Goal: Transaction & Acquisition: Purchase product/service

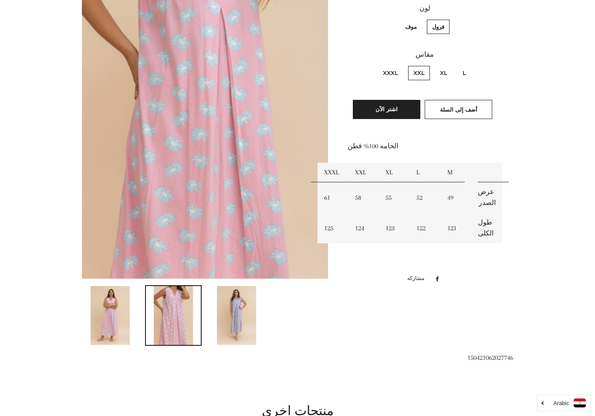
scroll to position [184, 0]
click at [237, 307] on img at bounding box center [236, 315] width 39 height 59
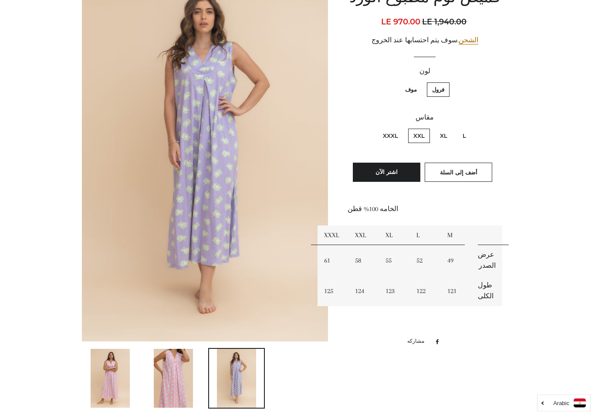
scroll to position [122, 0]
click at [387, 133] on label "XXXL" at bounding box center [391, 136] width 26 height 14
click at [400, 128] on input "XXXL" at bounding box center [400, 127] width 0 height 0
radio input "true"
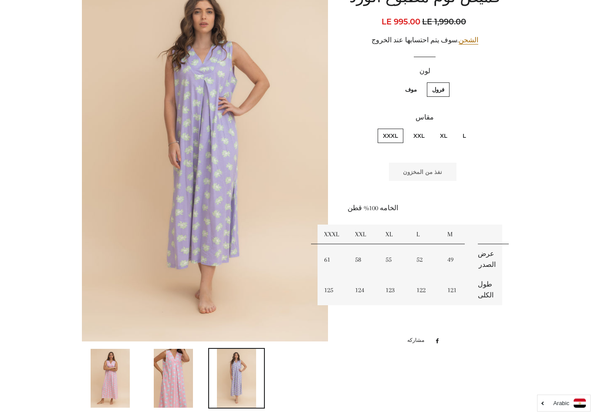
click at [424, 136] on label "XXL" at bounding box center [419, 136] width 22 height 14
click at [427, 128] on input "XXL" at bounding box center [427, 127] width 0 height 0
radio input "true"
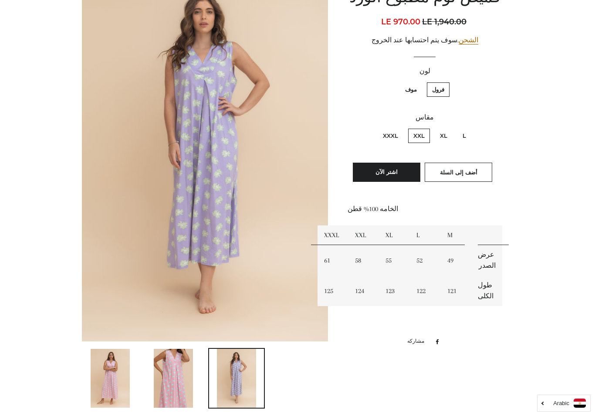
click at [413, 84] on label "موف" at bounding box center [411, 89] width 22 height 14
click at [419, 81] on input "موف" at bounding box center [419, 81] width 0 height 0
radio input "true"
click at [387, 135] on label "XXXL" at bounding box center [391, 136] width 26 height 14
click at [400, 128] on input "XXXL" at bounding box center [400, 127] width 0 height 0
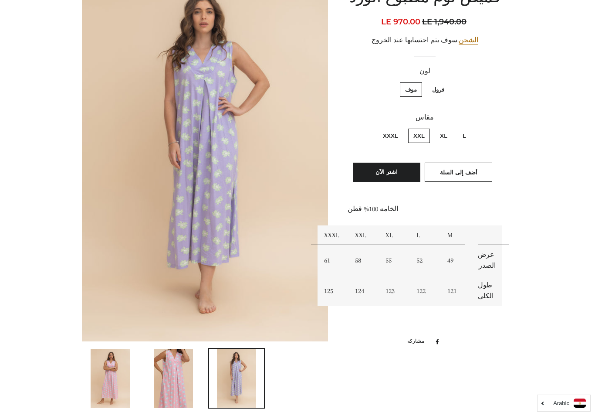
radio input "true"
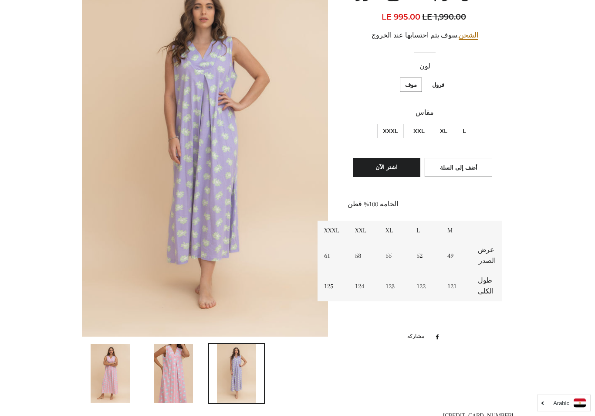
scroll to position [127, 0]
click at [416, 125] on label "XXL" at bounding box center [419, 131] width 22 height 14
click at [427, 123] on input "XXL" at bounding box center [427, 122] width 0 height 0
radio input "true"
click at [462, 164] on span "أضف إلى السلة" at bounding box center [458, 167] width 37 height 7
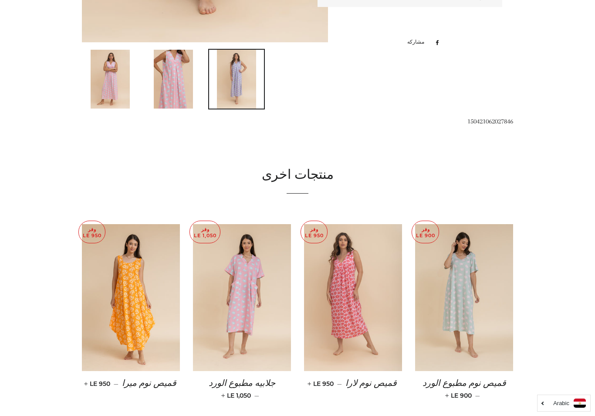
scroll to position [422, 0]
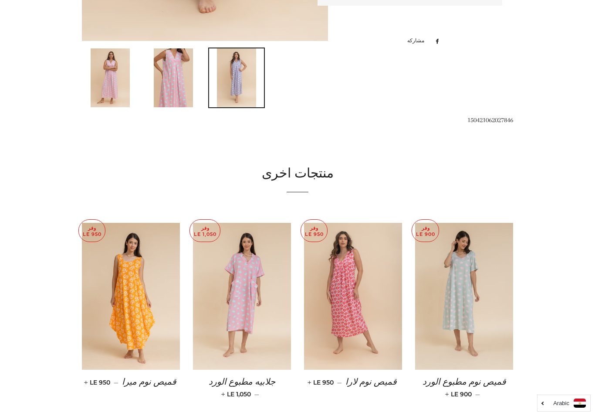
click at [351, 279] on img at bounding box center [353, 296] width 98 height 147
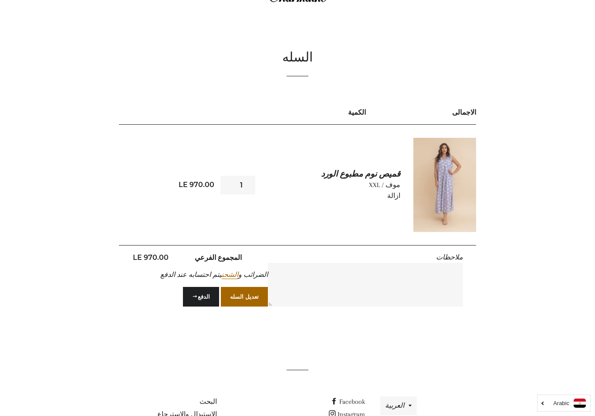
scroll to position [80, 0]
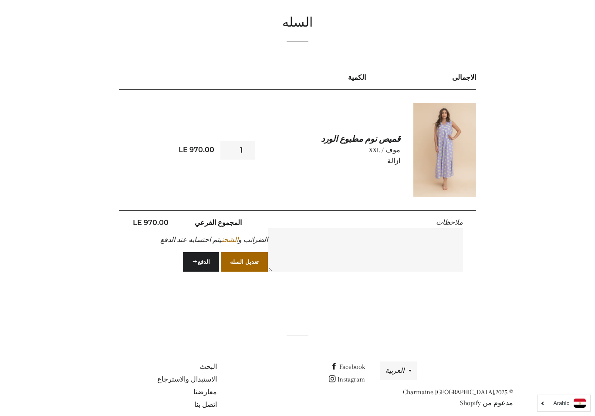
click at [245, 259] on button "تعديل السله" at bounding box center [244, 261] width 47 height 19
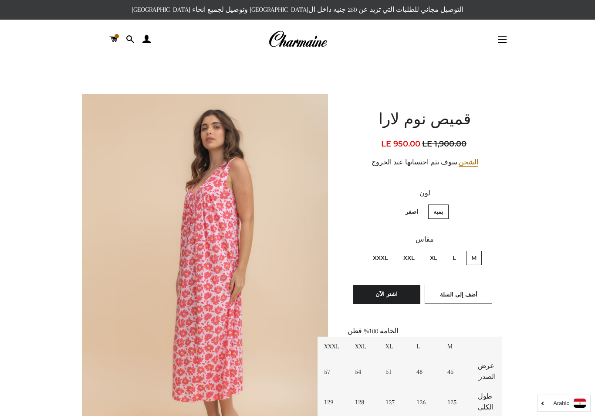
click at [407, 260] on label "XXL" at bounding box center [409, 258] width 22 height 14
click at [417, 250] on input "XXL" at bounding box center [417, 249] width 0 height 0
radio input "true"
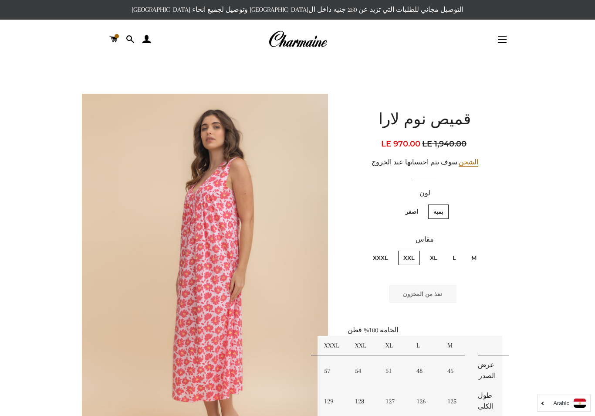
click at [371, 257] on label "XXXL" at bounding box center [381, 258] width 26 height 14
click at [390, 250] on input "XXXL" at bounding box center [390, 249] width 0 height 0
radio input "true"
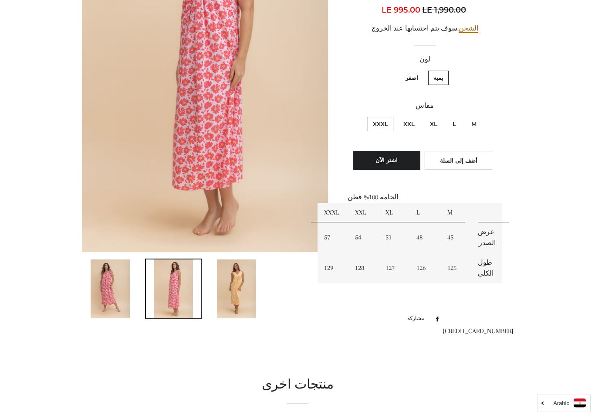
scroll to position [211, 0]
click at [240, 281] on img at bounding box center [236, 288] width 39 height 59
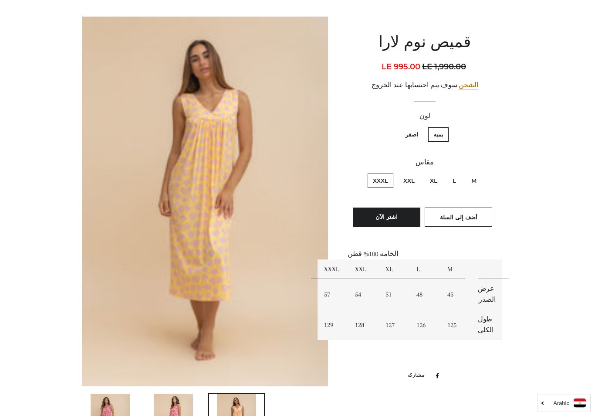
scroll to position [77, 0]
click at [406, 180] on label "XXL" at bounding box center [409, 180] width 22 height 14
click at [417, 173] on input "XXL" at bounding box center [417, 172] width 0 height 0
radio input "true"
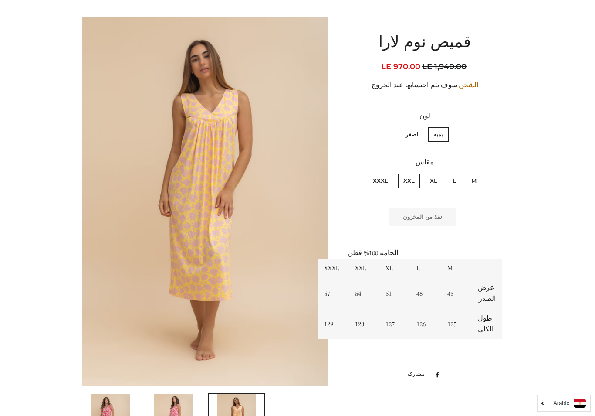
click at [374, 176] on label "XXXL" at bounding box center [381, 180] width 26 height 14
click at [390, 173] on input "XXXL" at bounding box center [390, 172] width 0 height 0
radio input "true"
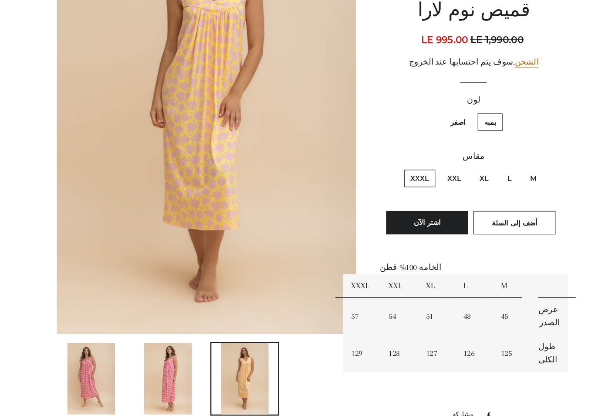
scroll to position [127, 0]
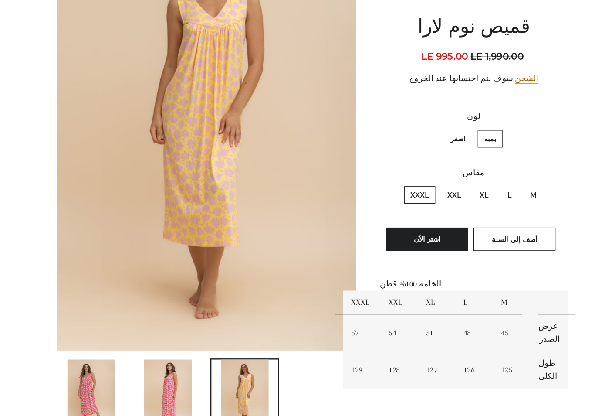
click at [440, 241] on span "أضف إلى السلة" at bounding box center [458, 244] width 37 height 7
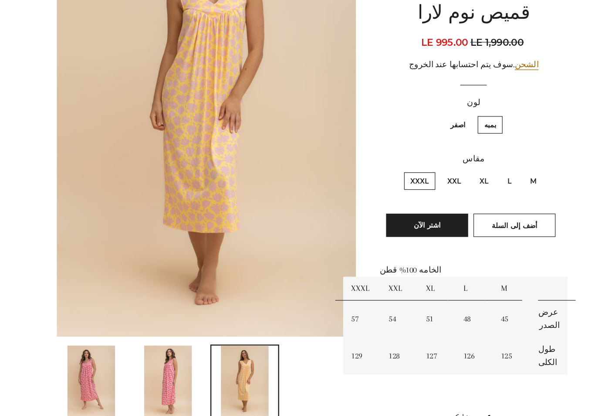
click at [400, 169] on label "اصفر" at bounding box center [411, 176] width 23 height 14
click at [420, 168] on input "اصفر" at bounding box center [420, 168] width 0 height 0
radio input "true"
click at [398, 215] on label "XXL" at bounding box center [409, 222] width 22 height 14
click at [417, 214] on input "XXL" at bounding box center [417, 214] width 0 height 0
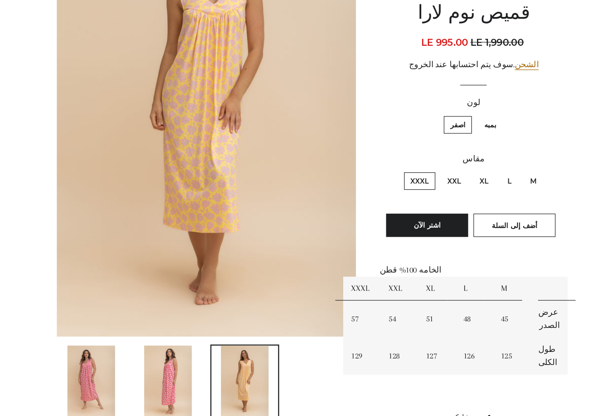
radio input "true"
click at [440, 255] on span "أضف إلى السلة" at bounding box center [458, 258] width 37 height 7
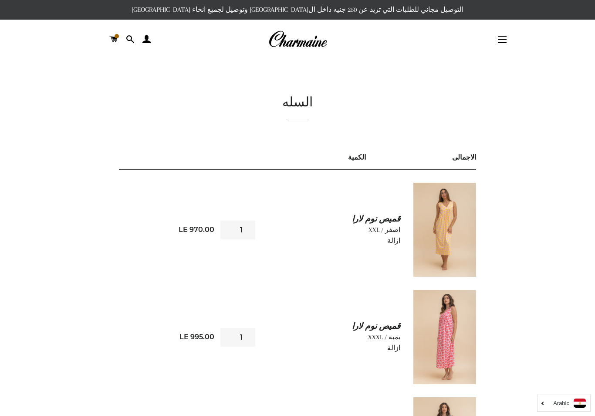
click at [397, 348] on link "ازالة" at bounding box center [393, 348] width 13 height 8
click at [393, 350] on link "ازالة" at bounding box center [393, 348] width 13 height 8
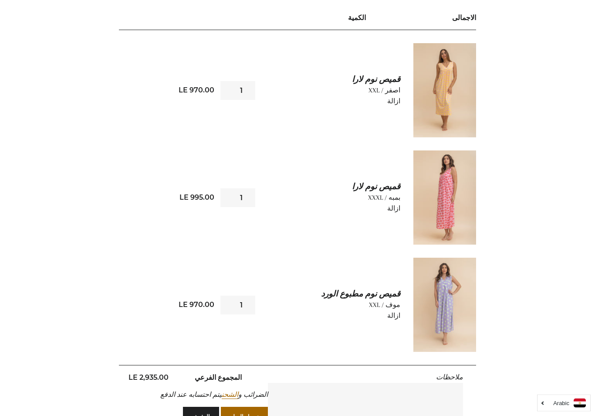
scroll to position [139, 0]
click at [393, 207] on link "ازالة" at bounding box center [393, 209] width 13 height 8
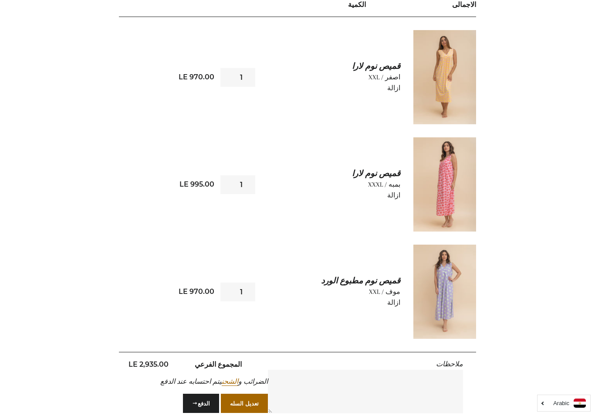
click at [397, 197] on link "ازالة" at bounding box center [393, 195] width 13 height 8
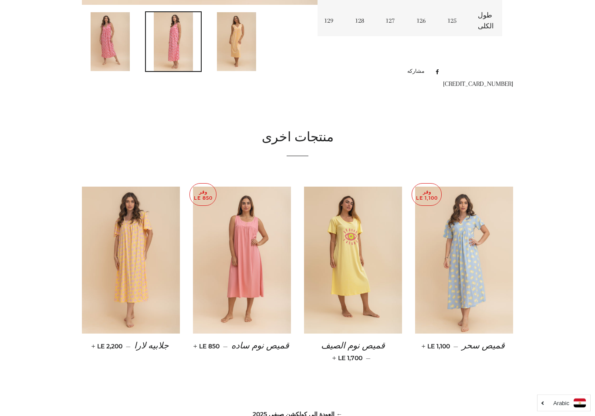
scroll to position [460, 0]
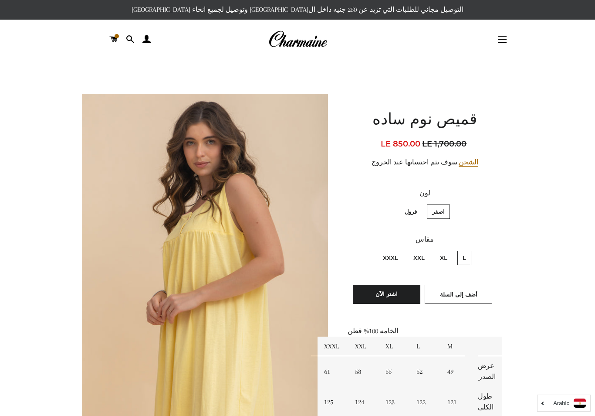
click at [394, 253] on label "XXXL" at bounding box center [391, 258] width 26 height 14
click at [400, 250] on input "XXXL" at bounding box center [400, 249] width 0 height 0
radio input "true"
click at [423, 259] on label "XXL" at bounding box center [419, 258] width 22 height 14
click at [427, 250] on input "XXL" at bounding box center [427, 249] width 0 height 0
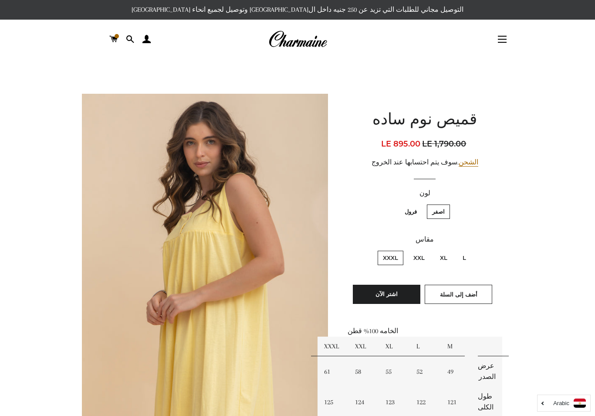
radio input "true"
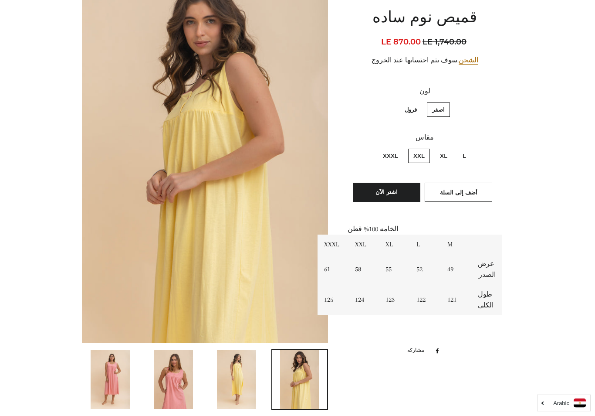
scroll to position [121, 0]
click at [174, 361] on img at bounding box center [173, 379] width 39 height 59
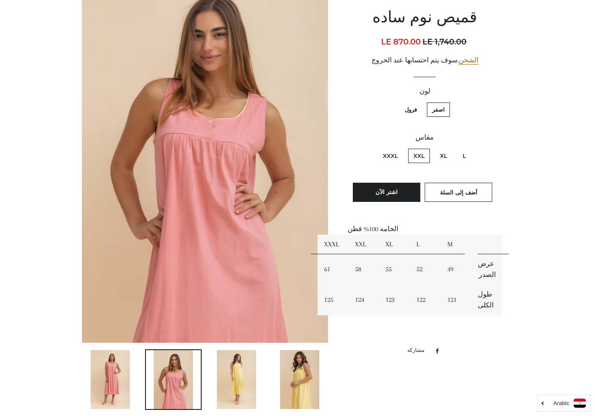
click at [388, 188] on button "اشتر الآن" at bounding box center [387, 192] width 68 height 19
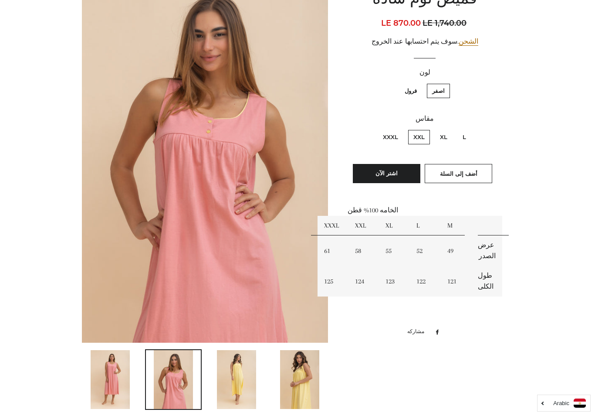
scroll to position [134, 0]
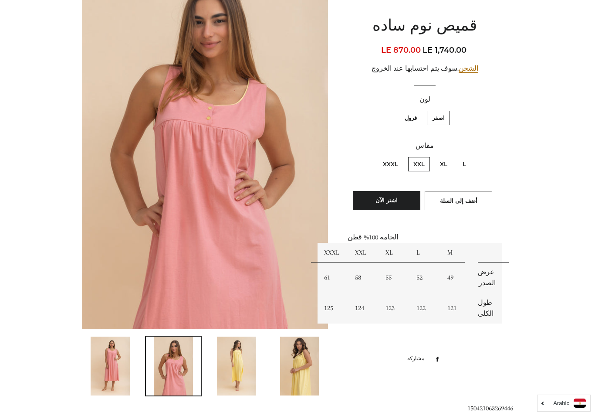
click at [392, 160] on label "XXXL" at bounding box center [391, 164] width 26 height 14
click at [400, 156] on input "XXXL" at bounding box center [400, 156] width 0 height 0
radio input "true"
click at [463, 197] on span "أضف إلى السلة" at bounding box center [458, 200] width 37 height 7
click at [417, 118] on label "فرول" at bounding box center [411, 118] width 23 height 14
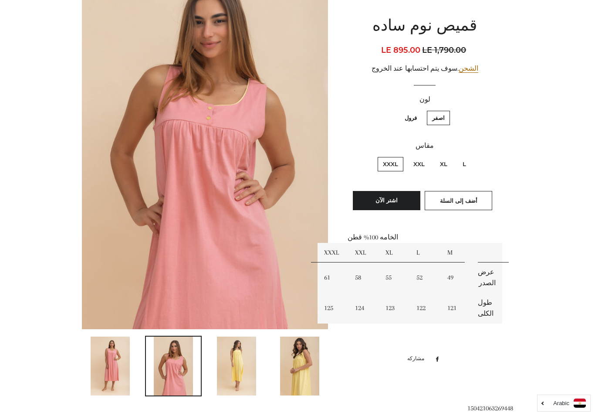
click at [419, 110] on input "فرول" at bounding box center [419, 109] width 0 height 0
radio input "true"
click at [425, 164] on label "XXL" at bounding box center [419, 164] width 22 height 14
click at [427, 156] on input "XXL" at bounding box center [427, 156] width 0 height 0
radio input "true"
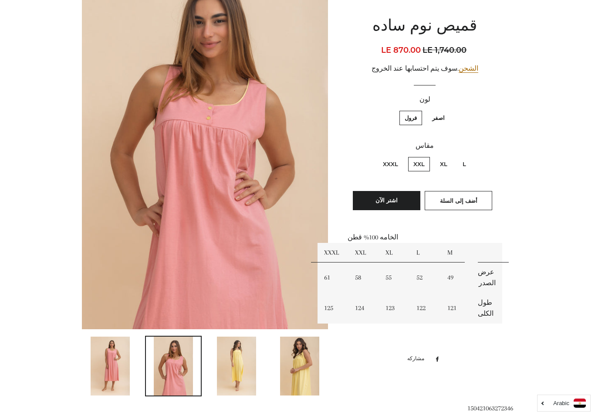
click at [396, 163] on label "XXXL" at bounding box center [391, 164] width 26 height 14
click at [400, 156] on input "XXXL" at bounding box center [400, 156] width 0 height 0
radio input "true"
click at [463, 200] on span "أضف إلى السلة" at bounding box center [458, 200] width 37 height 7
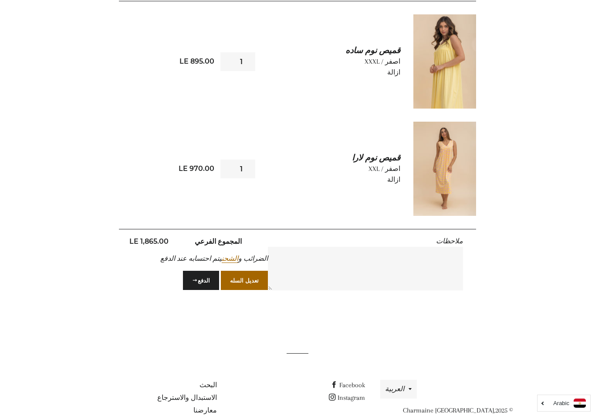
scroll to position [187, 0]
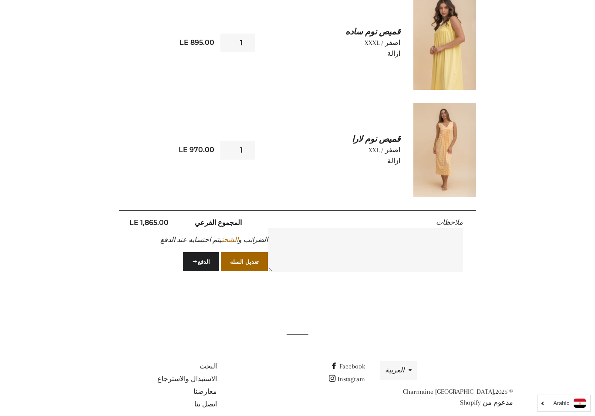
click at [257, 261] on button "تعديل السله" at bounding box center [244, 261] width 47 height 19
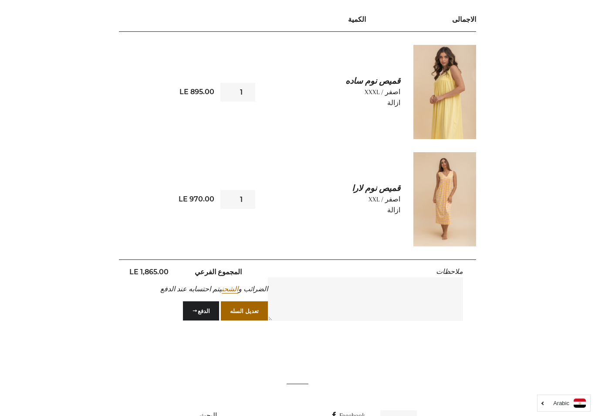
scroll to position [0, 0]
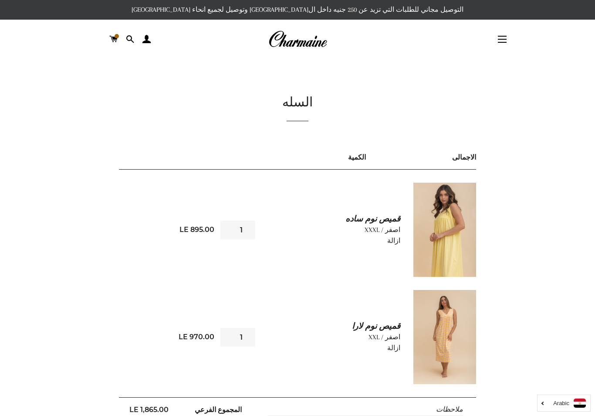
click at [112, 36] on span at bounding box center [113, 39] width 8 height 13
click at [111, 39] on span at bounding box center [113, 39] width 8 height 13
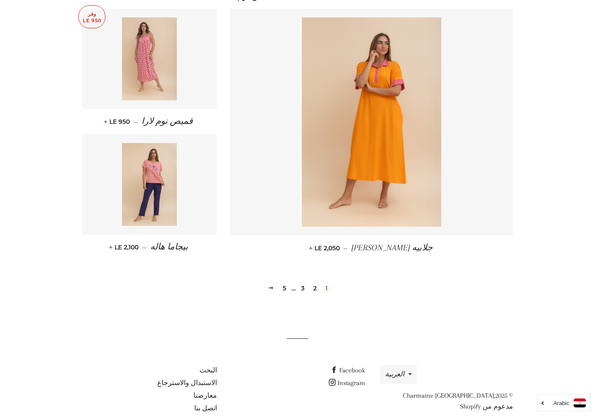
scroll to position [1122, 0]
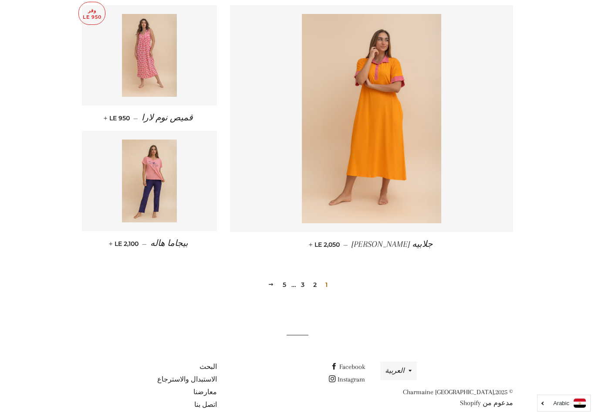
click at [316, 285] on link "2" at bounding box center [315, 284] width 10 height 13
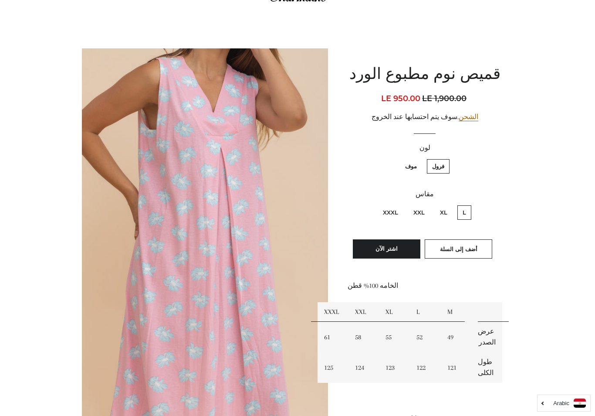
scroll to position [47, 0]
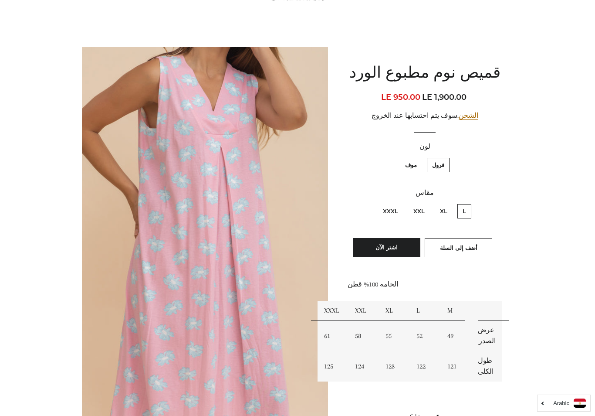
click at [395, 210] on label "XXXL" at bounding box center [391, 211] width 26 height 14
click at [400, 203] on input "XXXL" at bounding box center [400, 203] width 0 height 0
radio input "true"
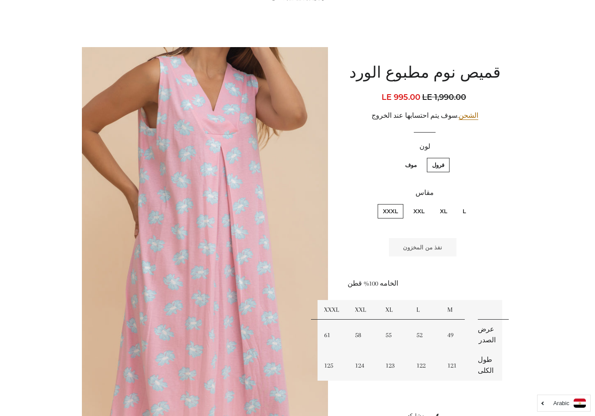
click at [421, 212] on label "XXL" at bounding box center [419, 211] width 22 height 14
click at [427, 203] on input "XXL" at bounding box center [427, 203] width 0 height 0
radio input "true"
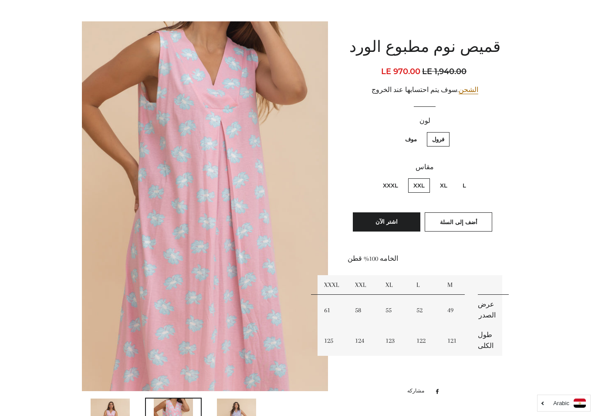
scroll to position [69, 0]
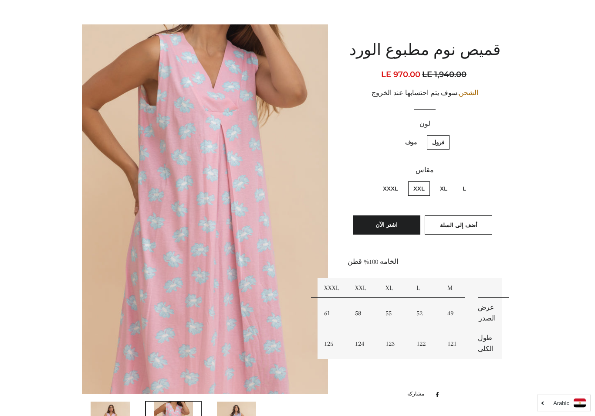
click at [464, 222] on span "أضف إلى السلة" at bounding box center [458, 225] width 37 height 7
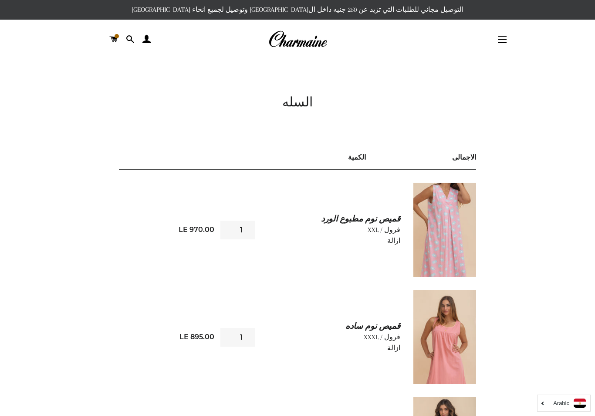
click at [507, 39] on button "التنقل في الموقع" at bounding box center [503, 39] width 22 height 22
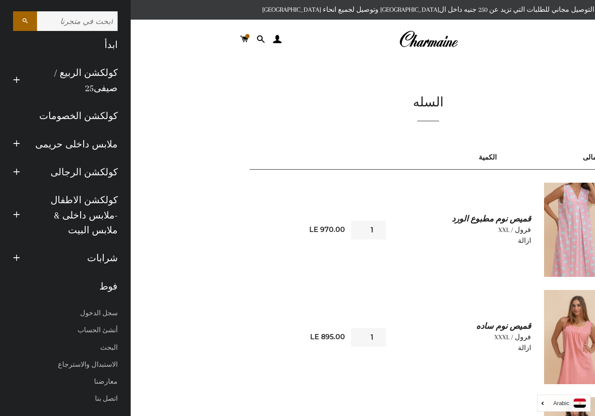
click at [82, 148] on link "ملابس داخلى حريمى" at bounding box center [76, 144] width 98 height 28
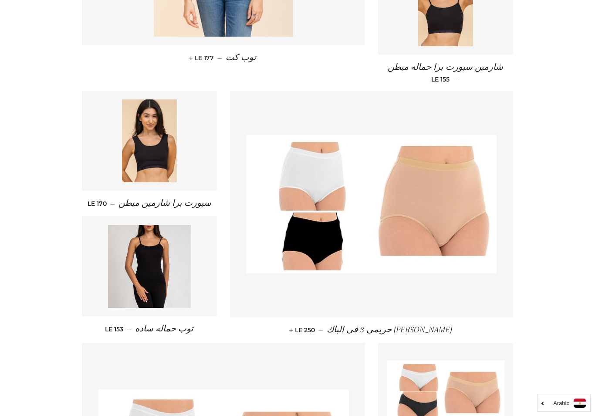
scroll to position [571, 0]
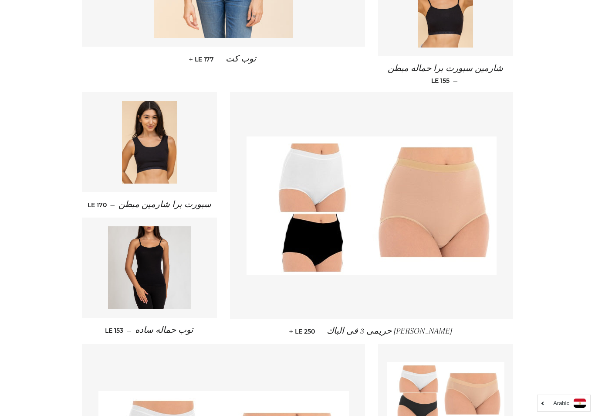
click at [162, 260] on img at bounding box center [149, 267] width 83 height 83
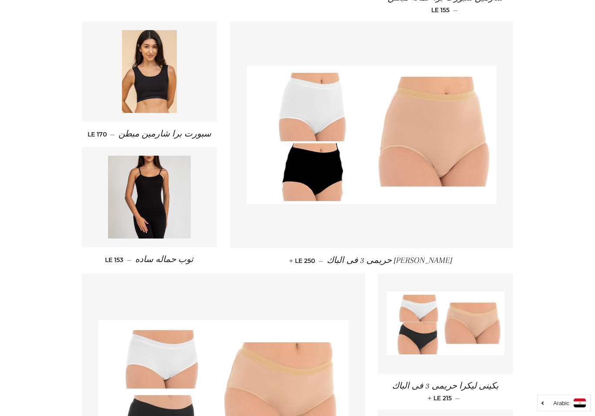
scroll to position [642, 0]
click at [433, 119] on img at bounding box center [372, 134] width 250 height 138
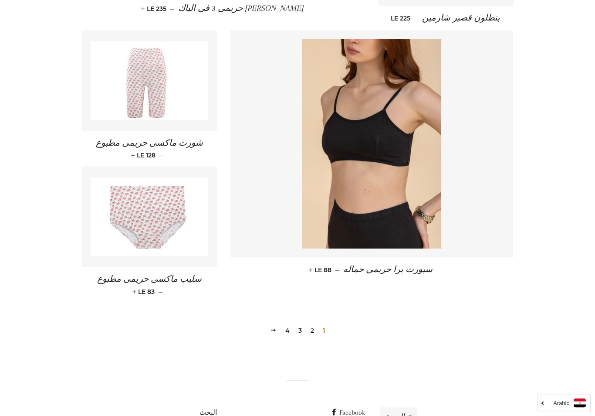
scroll to position [1150, 0]
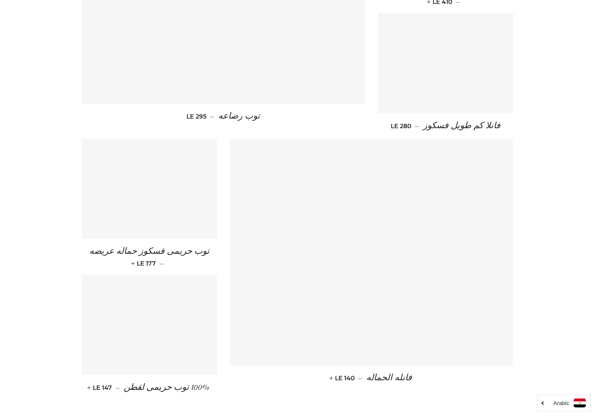
scroll to position [1050, 0]
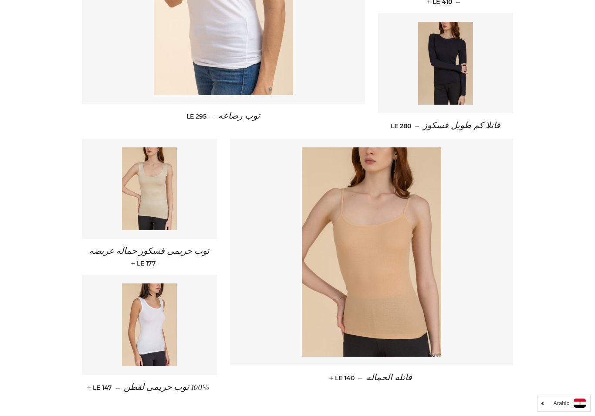
click at [400, 257] on img at bounding box center [371, 251] width 139 height 209
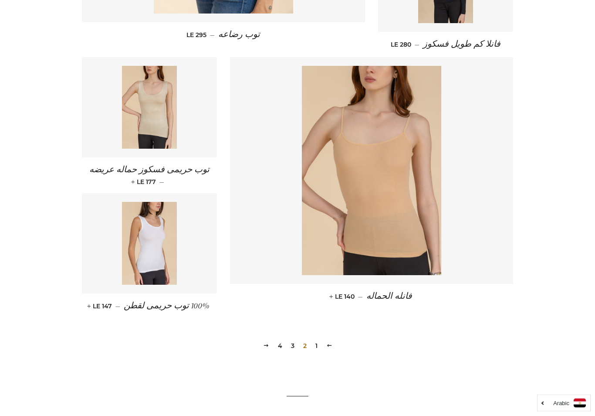
scroll to position [1132, 0]
click at [163, 202] on img at bounding box center [149, 243] width 55 height 83
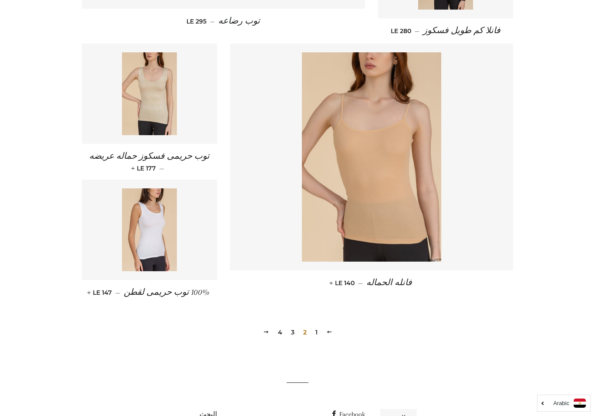
click at [296, 325] on link "3" at bounding box center [293, 331] width 10 height 13
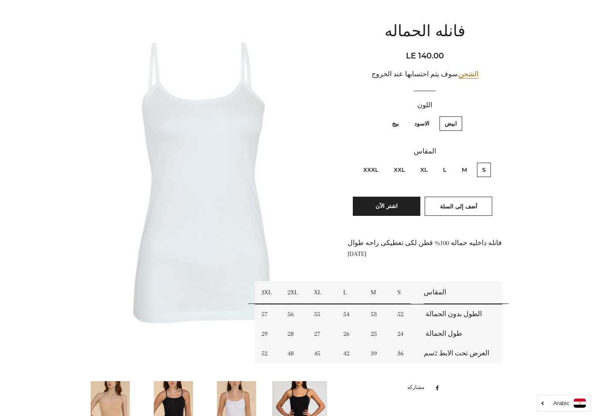
scroll to position [92, 0]
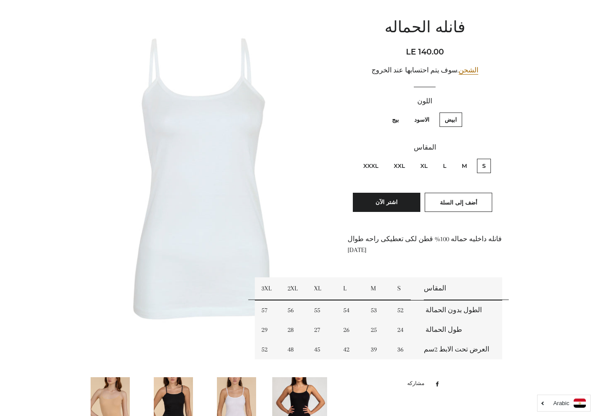
click at [464, 199] on span "أضف إلى السلة" at bounding box center [458, 202] width 37 height 7
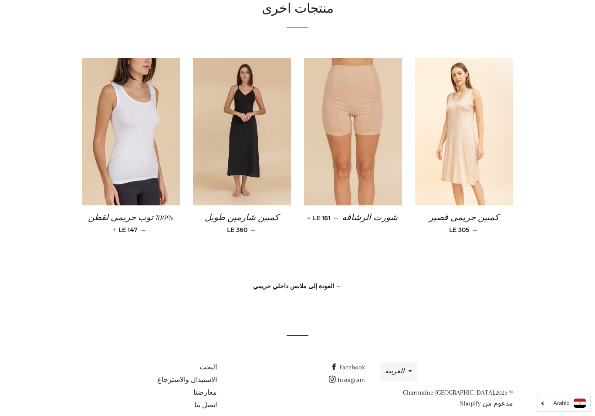
scroll to position [653, 0]
click at [309, 286] on link "← العودة إلى ملابس داخلي حريمي" at bounding box center [297, 285] width 89 height 8
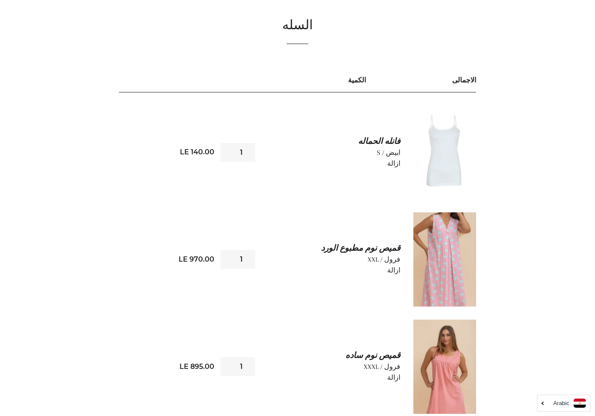
scroll to position [75, 0]
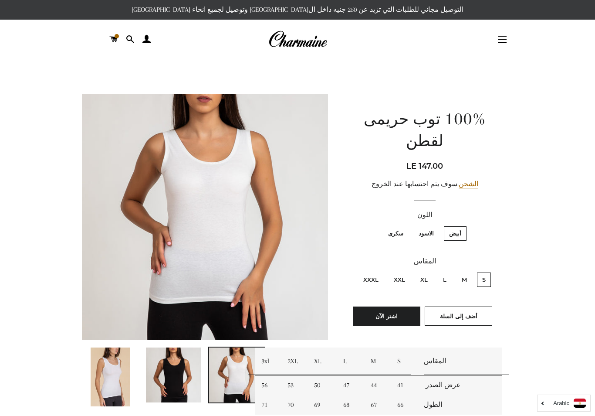
click at [400, 272] on label "XXL" at bounding box center [400, 279] width 22 height 14
click at [407, 271] on input "XXL" at bounding box center [407, 271] width 0 height 0
radio input "true"
click at [373, 272] on label "XXXL" at bounding box center [371, 279] width 26 height 14
click at [381, 271] on input "XXXL" at bounding box center [381, 271] width 0 height 0
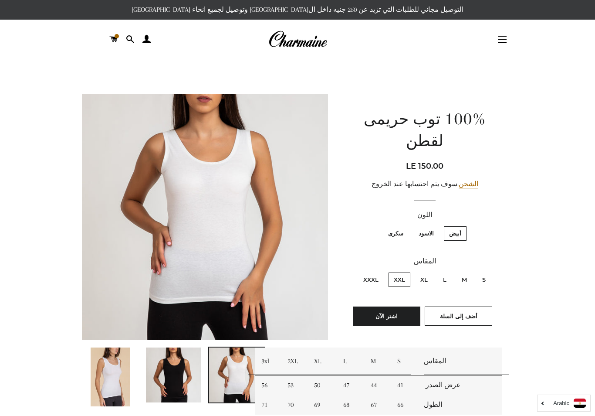
radio input "true"
click at [403, 272] on label "XXL" at bounding box center [400, 279] width 22 height 14
click at [407, 271] on input "XXL" at bounding box center [407, 271] width 0 height 0
radio input "true"
click at [472, 312] on span "أضف إلى السلة" at bounding box center [458, 315] width 37 height 7
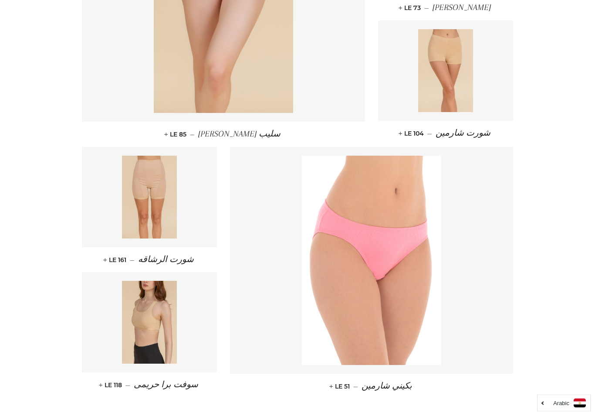
scroll to position [1000, 0]
click at [151, 195] on img at bounding box center [149, 196] width 55 height 83
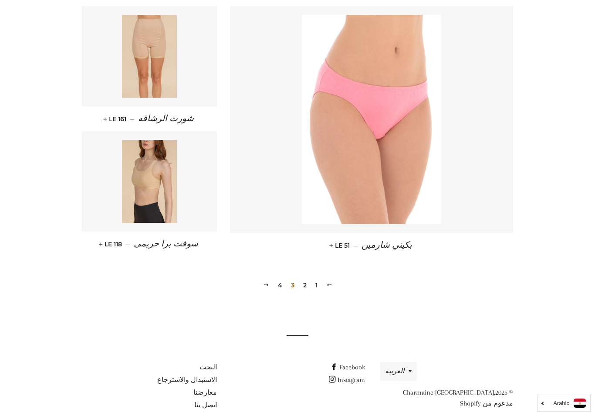
scroll to position [1140, 0]
click at [284, 284] on link "4" at bounding box center [280, 284] width 11 height 13
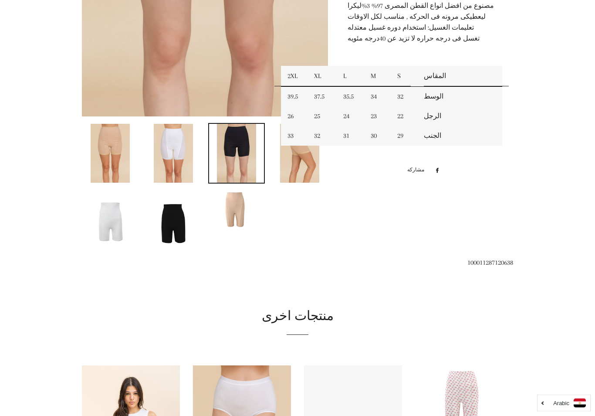
scroll to position [347, 0]
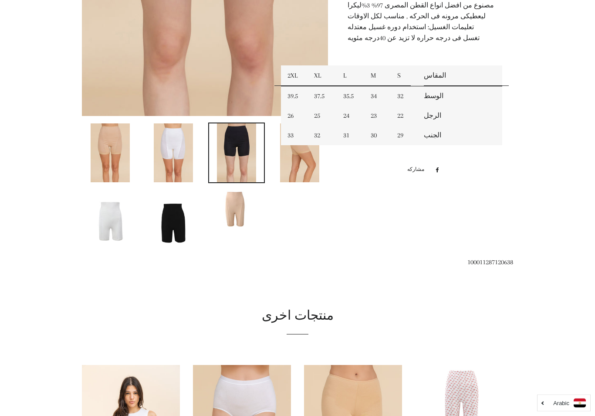
click at [176, 151] on img at bounding box center [173, 153] width 39 height 59
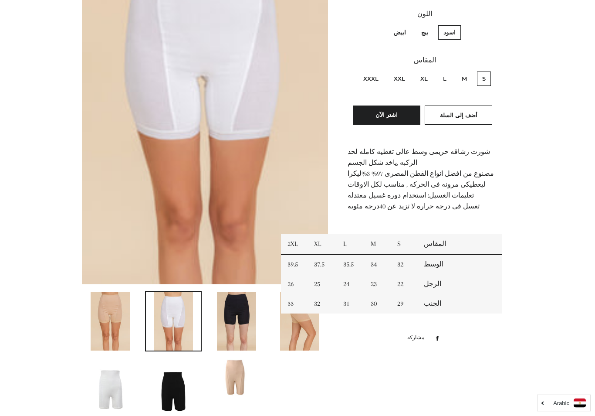
scroll to position [179, 0]
click at [402, 32] on label "ابيض" at bounding box center [400, 32] width 23 height 14
click at [408, 24] on input "ابيض" at bounding box center [408, 24] width 0 height 0
radio input "true"
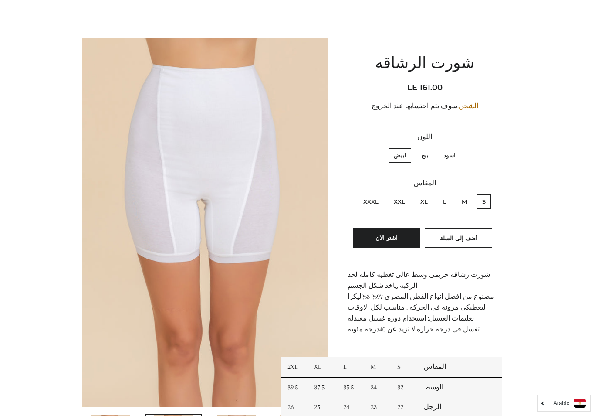
scroll to position [55, 0]
click at [468, 237] on span "أضف إلى السلة" at bounding box center [458, 238] width 37 height 7
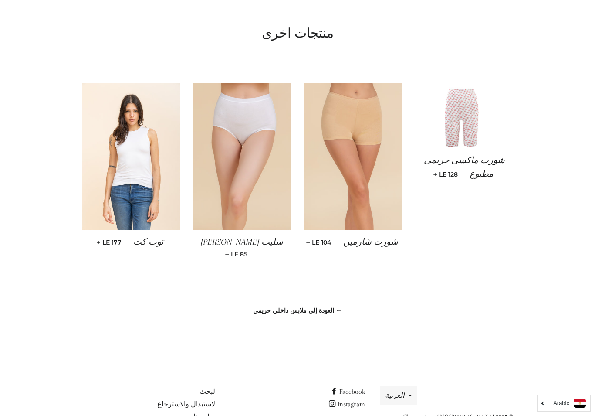
scroll to position [644, 0]
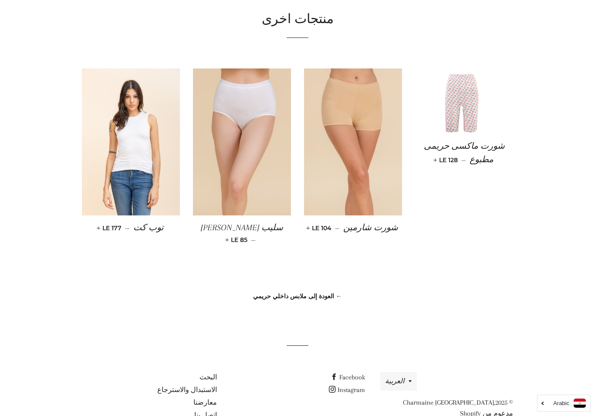
click at [328, 292] on link "← العودة إلى ملابس داخلي حريمي" at bounding box center [297, 296] width 89 height 8
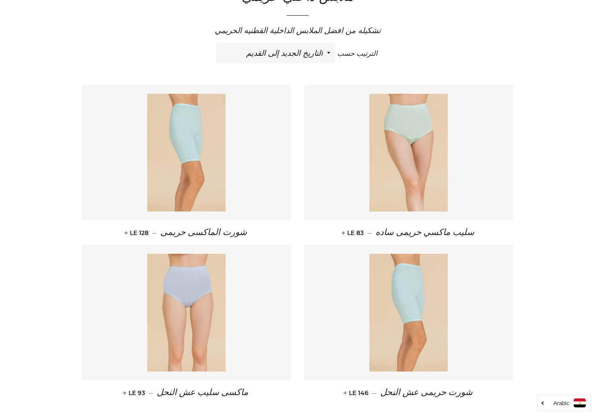
scroll to position [306, 0]
click at [189, 149] on img at bounding box center [186, 153] width 78 height 118
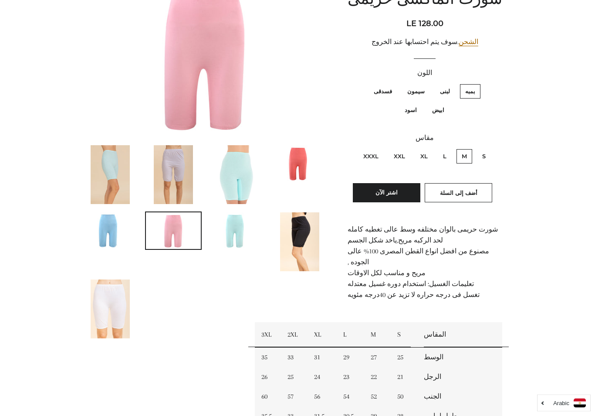
scroll to position [121, 0]
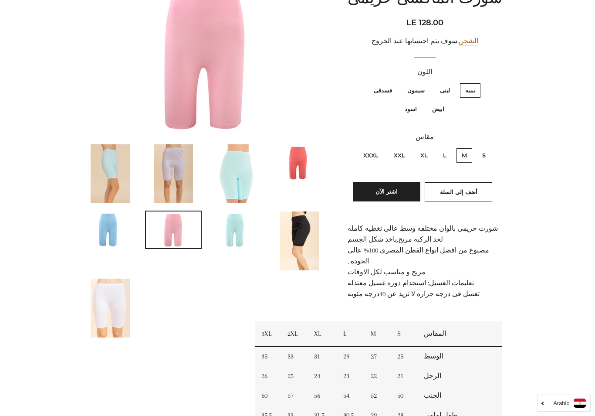
click at [486, 152] on label "S" at bounding box center [484, 155] width 14 height 14
click at [488, 147] on input "S" at bounding box center [488, 147] width 0 height 0
radio input "true"
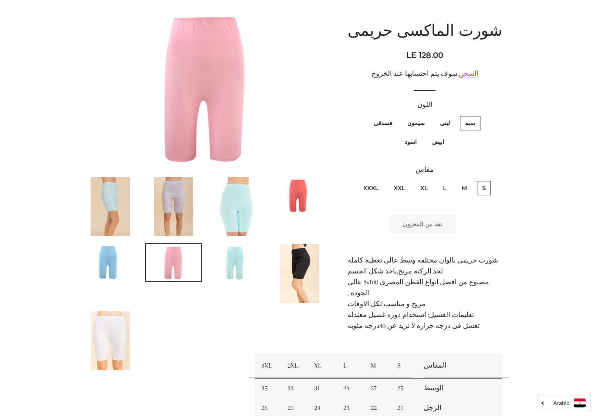
scroll to position [88, 0]
click at [453, 135] on fieldset "بمبه [PERSON_NAME] فسدقى ابيض اسود" at bounding box center [425, 137] width 153 height 44
click at [441, 139] on label "ابيض" at bounding box center [438, 142] width 23 height 14
click at [363, 115] on input "ابيض" at bounding box center [363, 115] width 0 height 0
radio input "true"
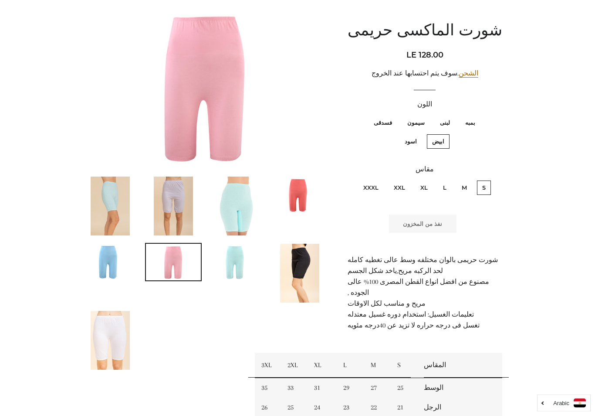
scroll to position [89, 0]
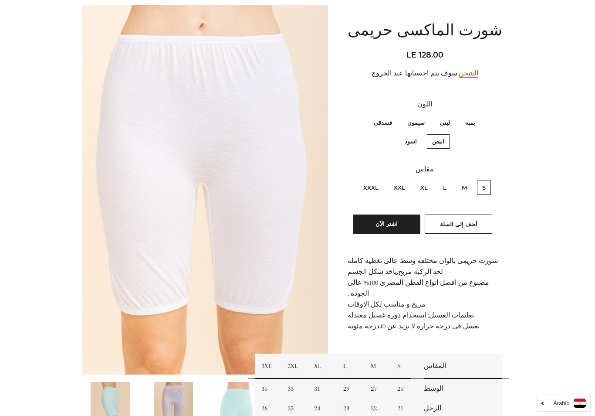
click at [455, 220] on span "أضف إلى السلة" at bounding box center [458, 223] width 37 height 7
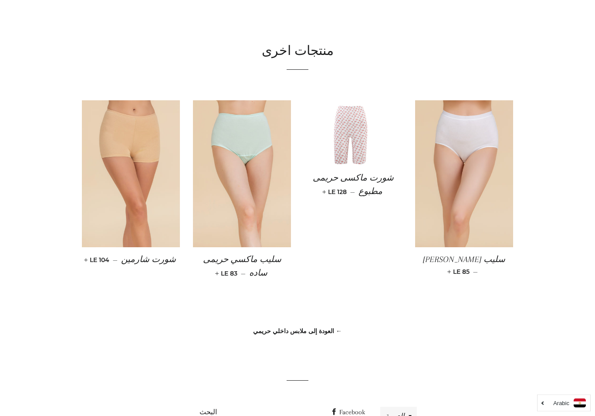
scroll to position [722, 0]
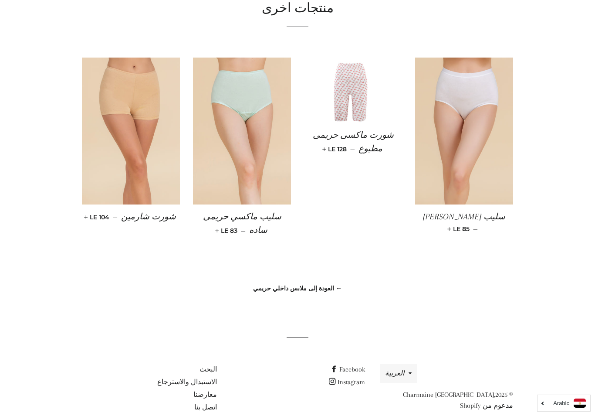
click at [322, 285] on link "← العودة إلى ملابس داخلي حريمي" at bounding box center [297, 288] width 89 height 8
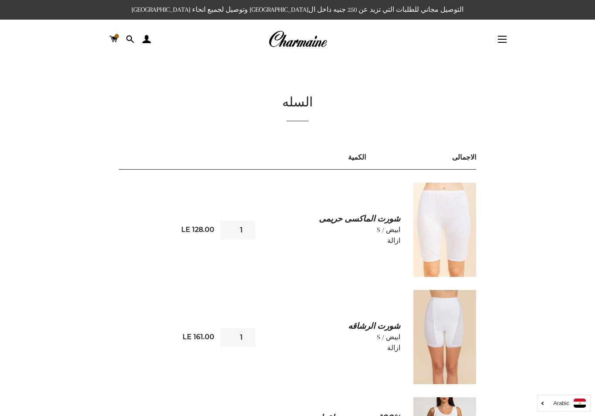
click at [399, 350] on link "ازالة" at bounding box center [393, 348] width 13 height 8
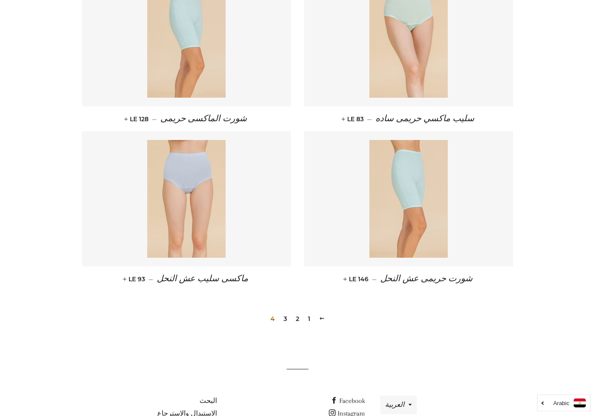
scroll to position [454, 0]
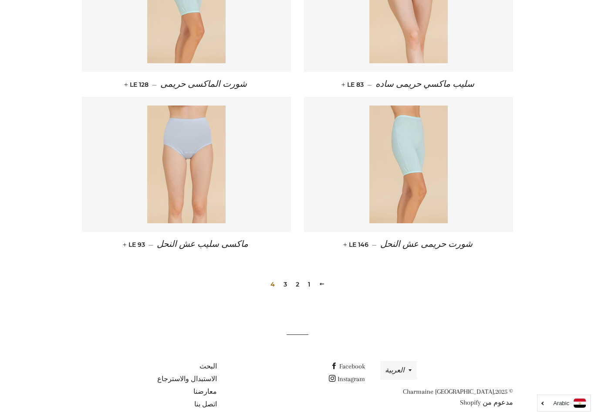
click at [298, 285] on link "2" at bounding box center [297, 284] width 10 height 13
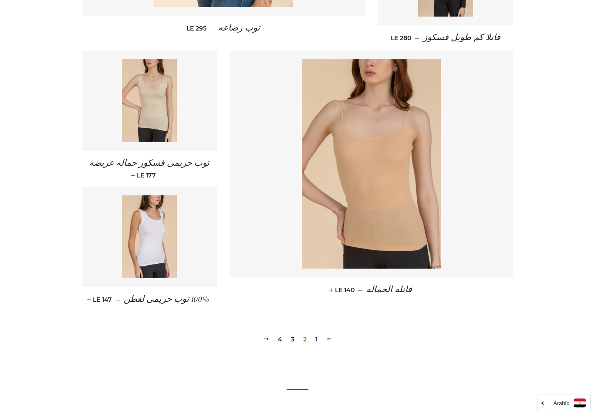
scroll to position [1150, 0]
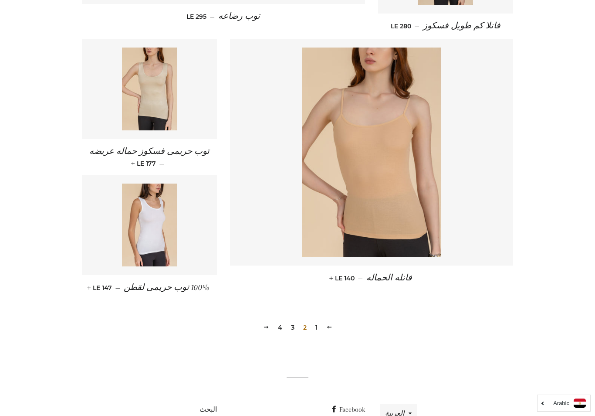
click at [294, 321] on link "3" at bounding box center [293, 327] width 10 height 13
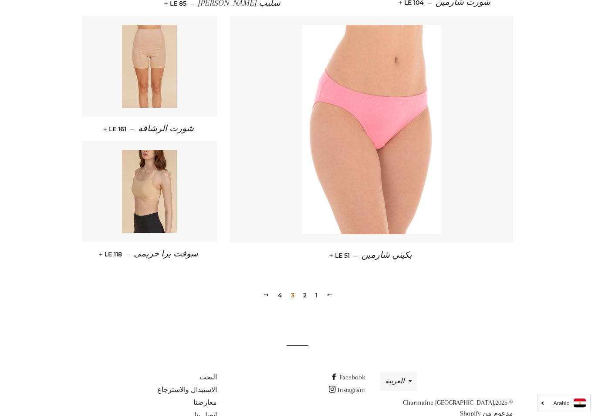
scroll to position [1140, 0]
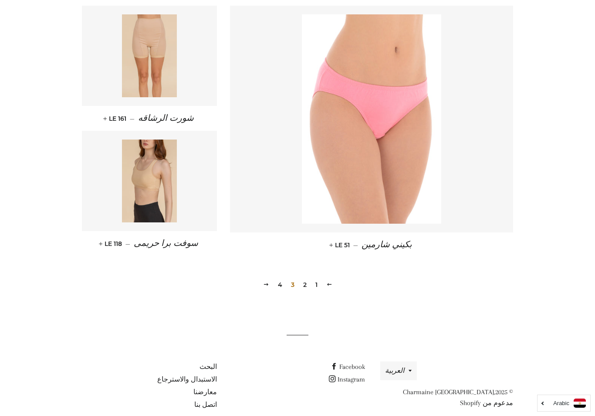
click at [279, 284] on link "4" at bounding box center [280, 284] width 11 height 13
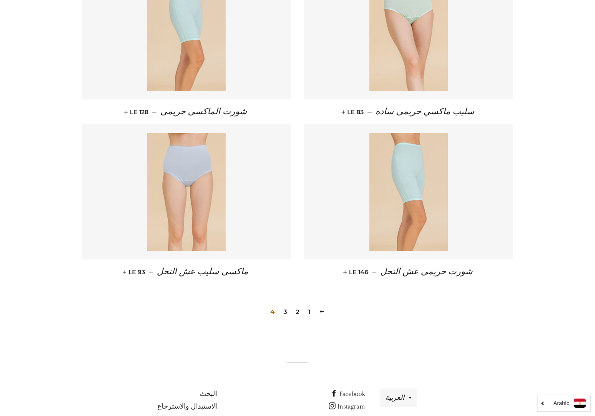
scroll to position [431, 0]
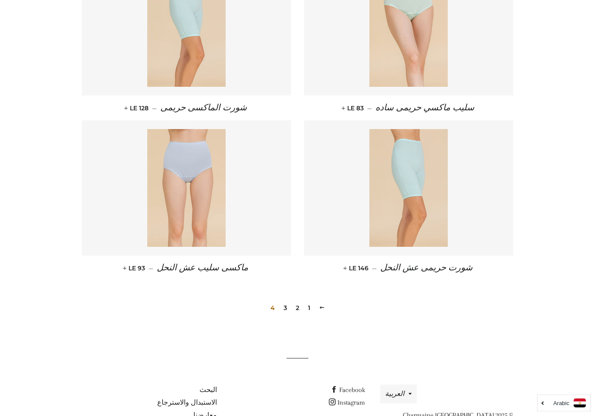
click at [311, 310] on link "1" at bounding box center [309, 308] width 9 height 13
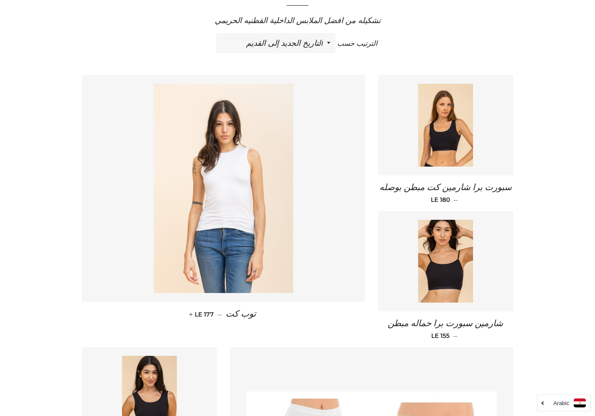
scroll to position [316, 0]
click at [238, 189] on img at bounding box center [223, 188] width 139 height 209
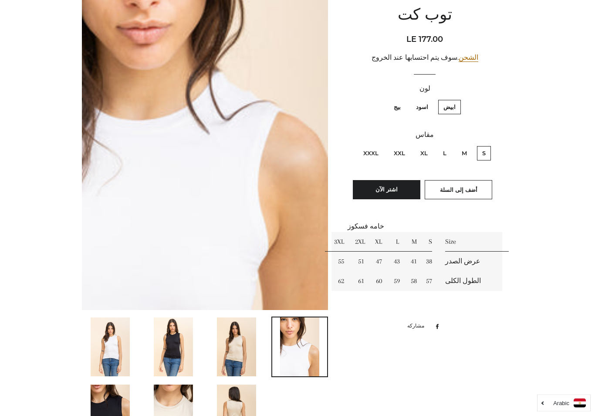
scroll to position [155, 0]
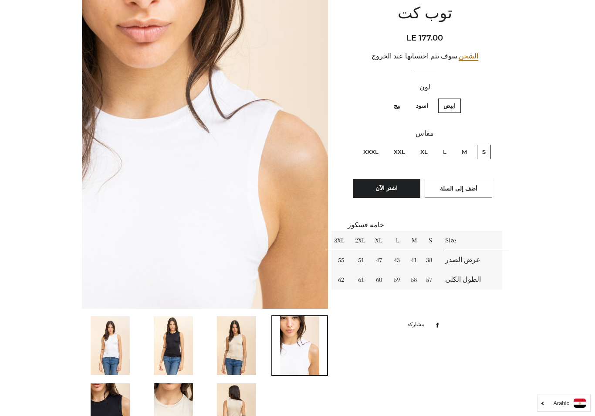
click at [400, 156] on label "XXL" at bounding box center [400, 152] width 22 height 14
click at [407, 144] on input "XXL" at bounding box center [407, 143] width 0 height 0
radio input "true"
click at [465, 187] on span "أضف إلى السلة" at bounding box center [458, 188] width 37 height 7
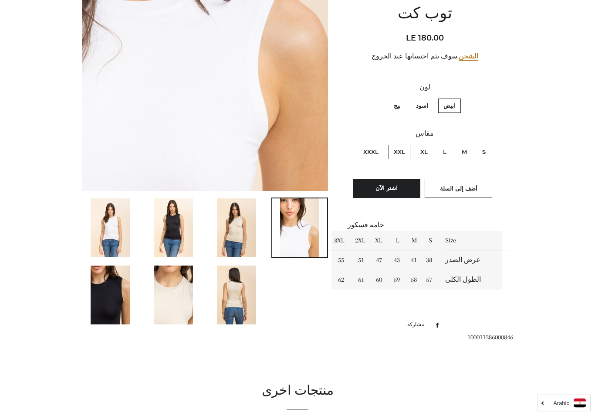
scroll to position [275, 0]
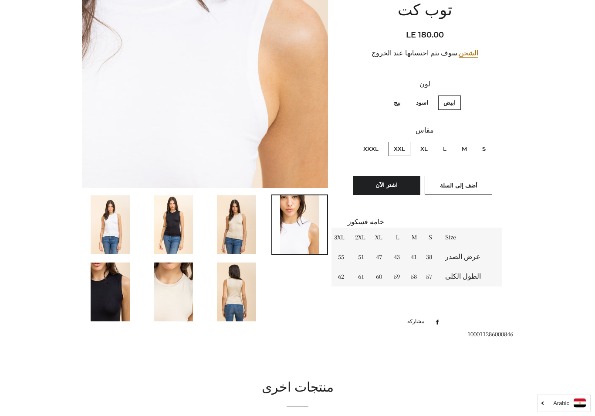
click at [110, 288] on img at bounding box center [110, 292] width 39 height 59
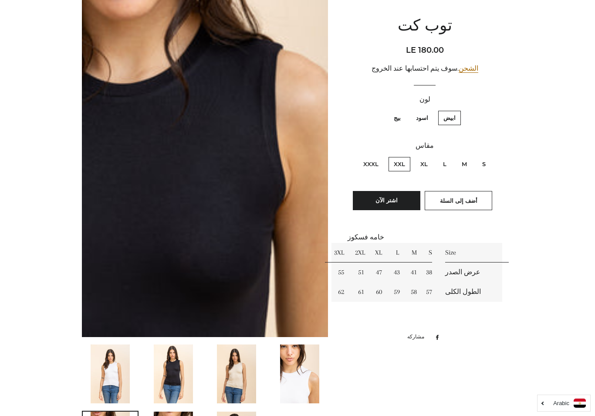
scroll to position [124, 0]
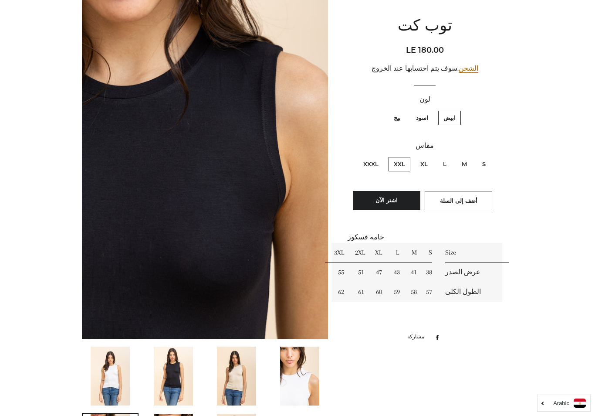
click at [429, 115] on label "اسود" at bounding box center [422, 118] width 23 height 14
click at [431, 110] on input "اسود" at bounding box center [431, 109] width 0 height 0
radio input "true"
click at [467, 200] on span "أضف إلى السلة" at bounding box center [458, 200] width 37 height 7
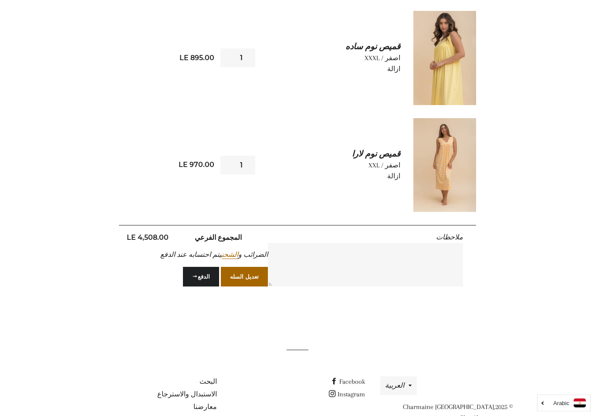
scroll to position [905, 0]
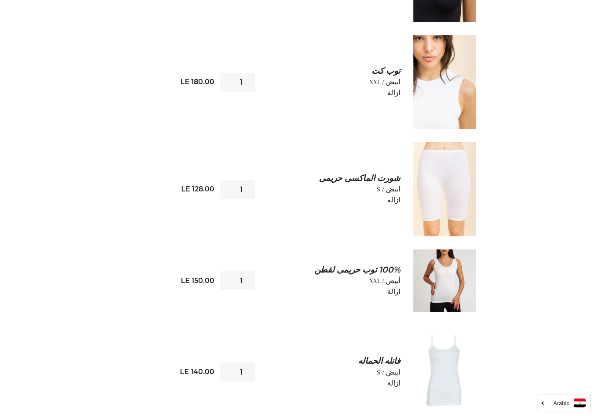
scroll to position [259, 0]
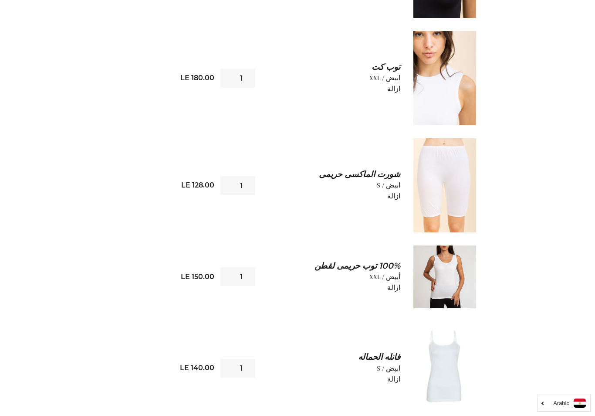
click at [398, 287] on link "ازالة" at bounding box center [393, 288] width 13 height 8
